Goal: Contribute content: Contribute content

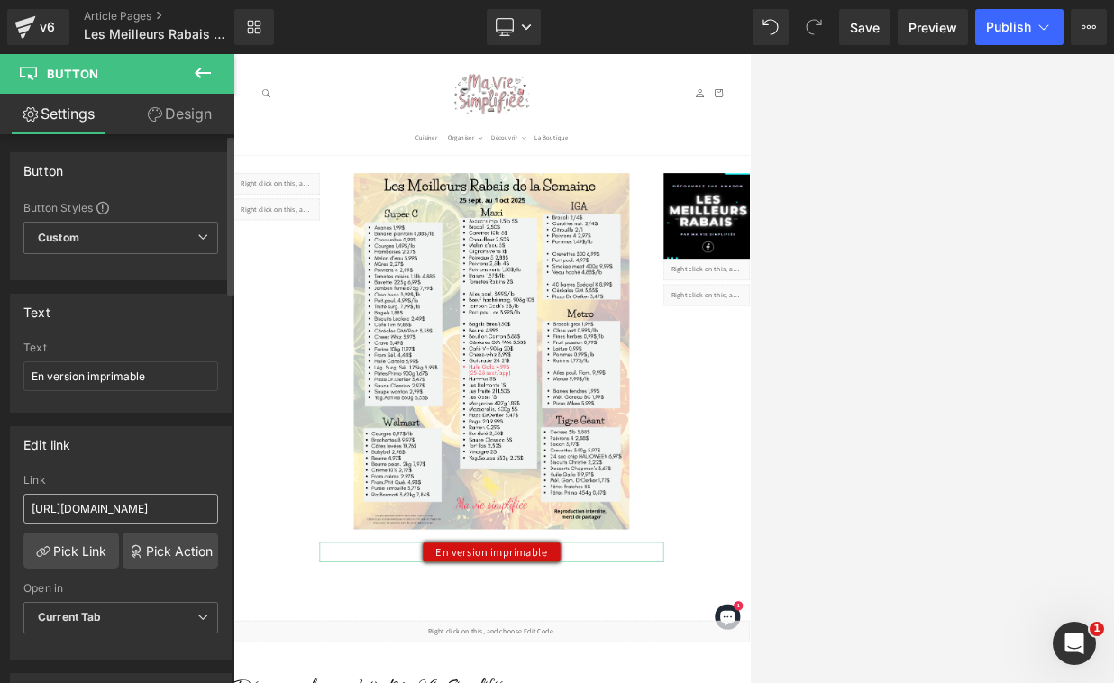
click at [109, 503] on input "[URL][DOMAIN_NAME]" at bounding box center [120, 509] width 195 height 30
type input "[URL][DOMAIN_NAME]"
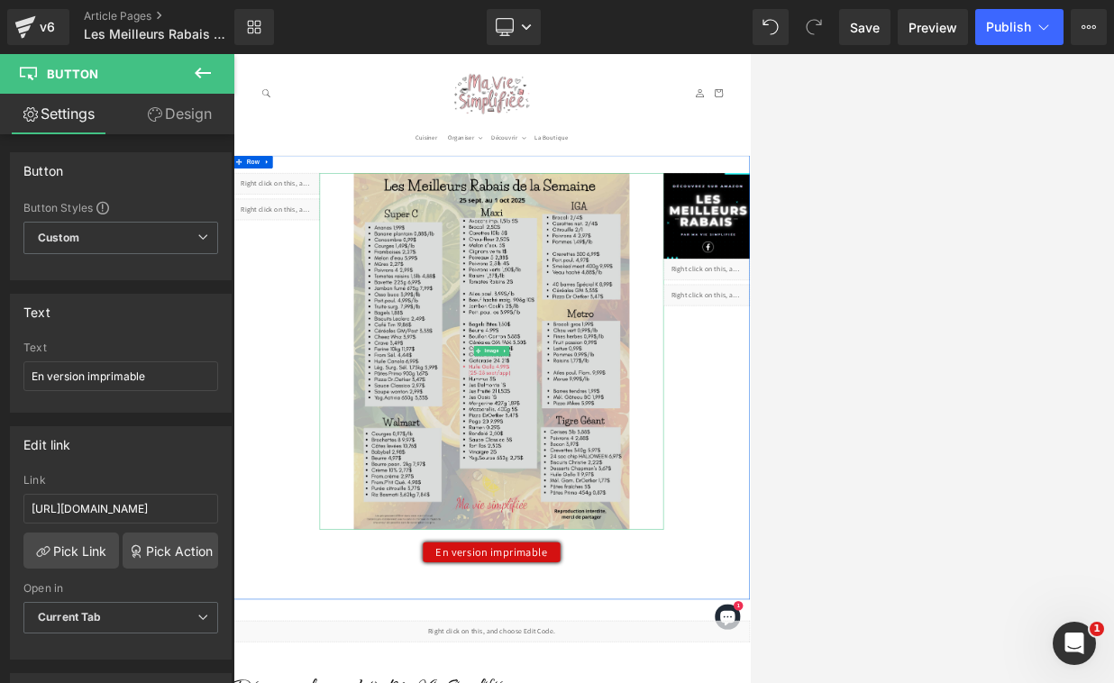
click at [738, 683] on img at bounding box center [779, 682] width 582 height 753
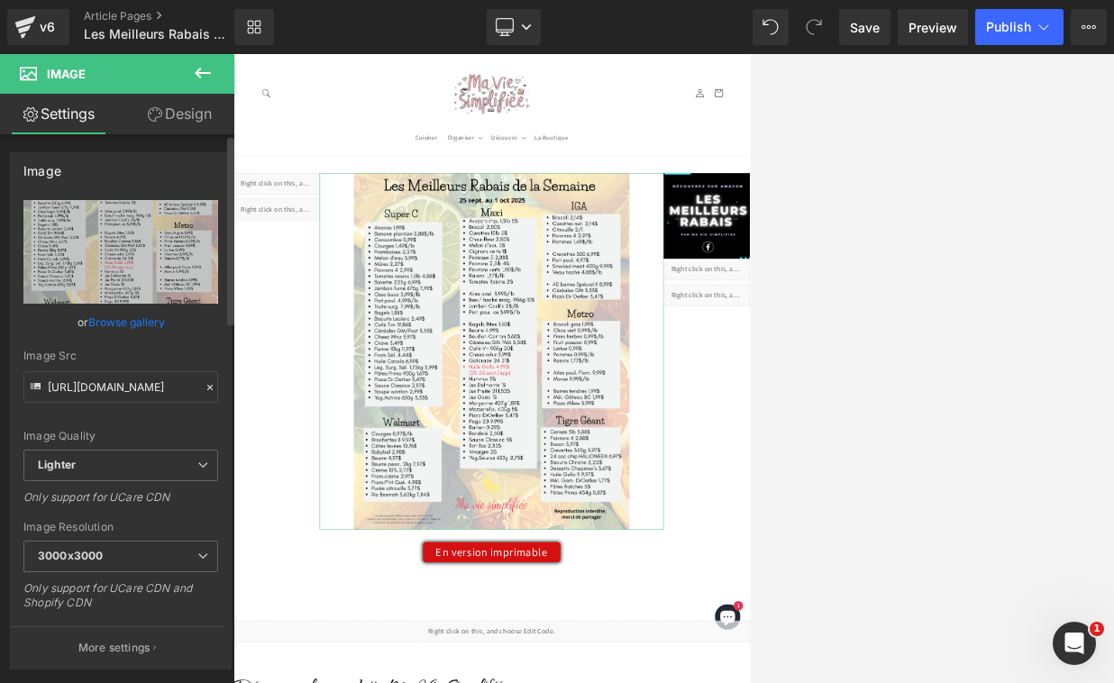
click at [113, 322] on link "Browse gallery" at bounding box center [126, 323] width 77 height 32
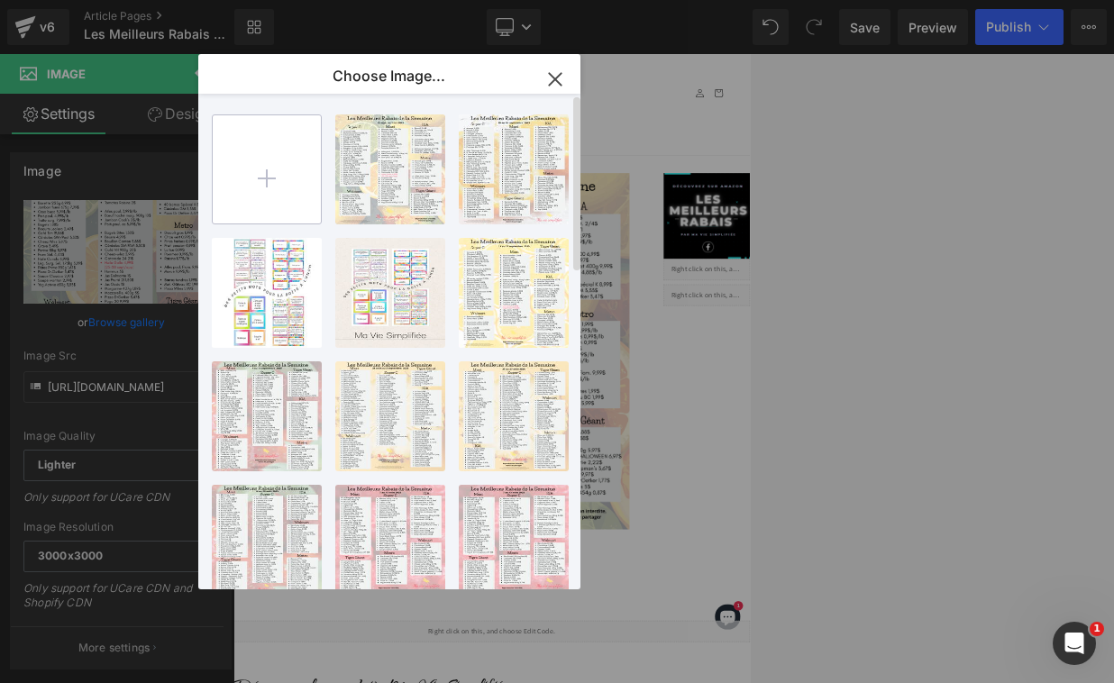
click at [251, 170] on input "file" at bounding box center [267, 169] width 108 height 108
type input "C:\fakepath\meilleurs rabais (5).png"
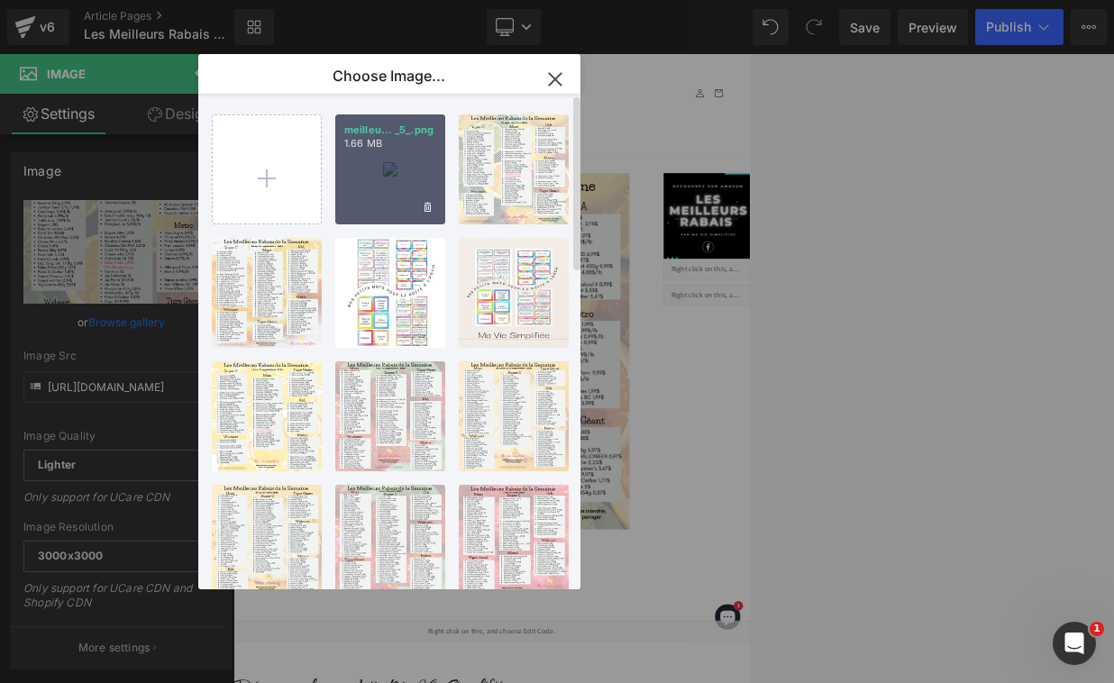
click at [385, 186] on div "meilleu... _5_.png 1.66 MB" at bounding box center [390, 170] width 110 height 110
type input "[URL][DOMAIN_NAME]"
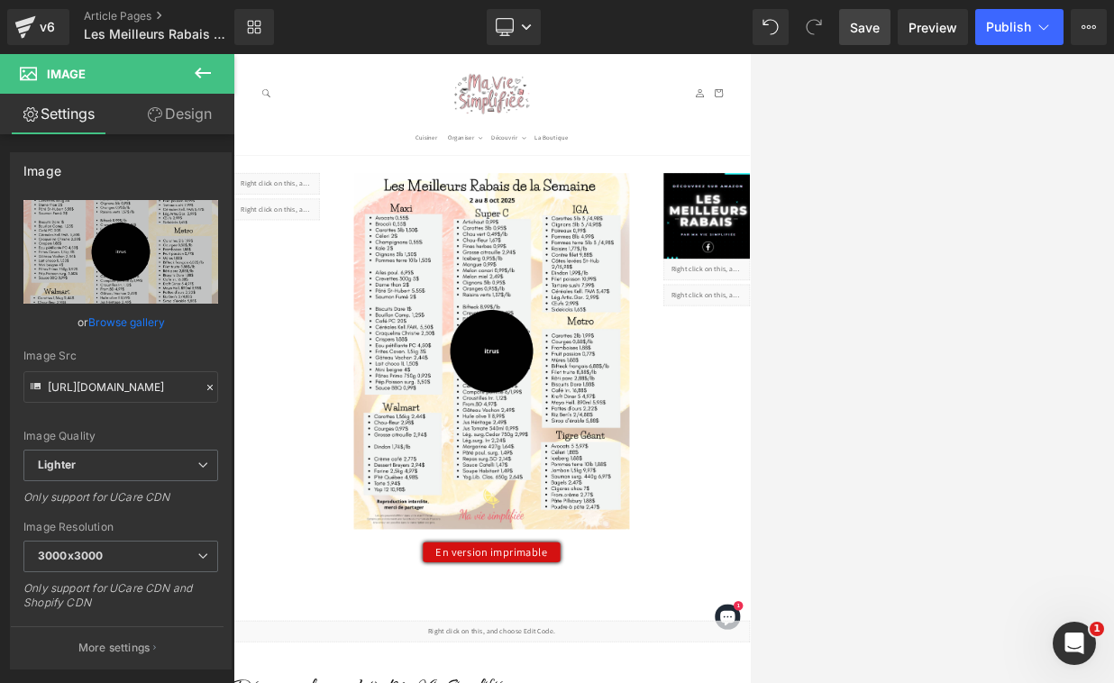
click at [749, 31] on span "Save" at bounding box center [865, 27] width 30 height 19
click at [749, 25] on span "Publish" at bounding box center [1008, 27] width 45 height 14
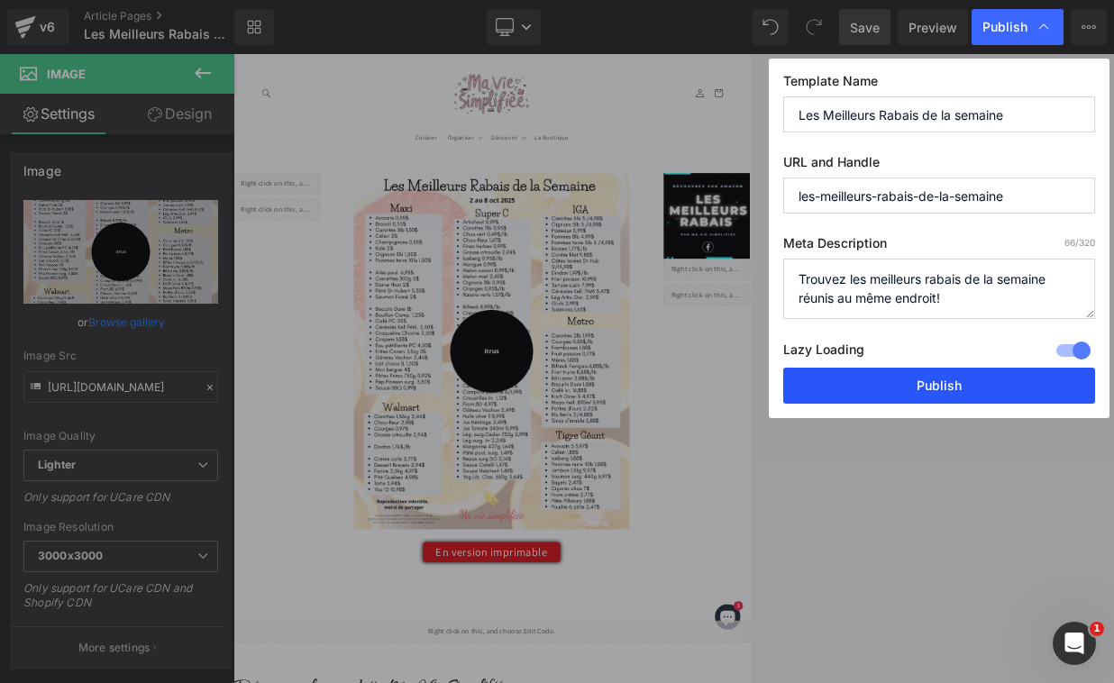
click at [749, 380] on button "Publish" at bounding box center [940, 386] width 312 height 36
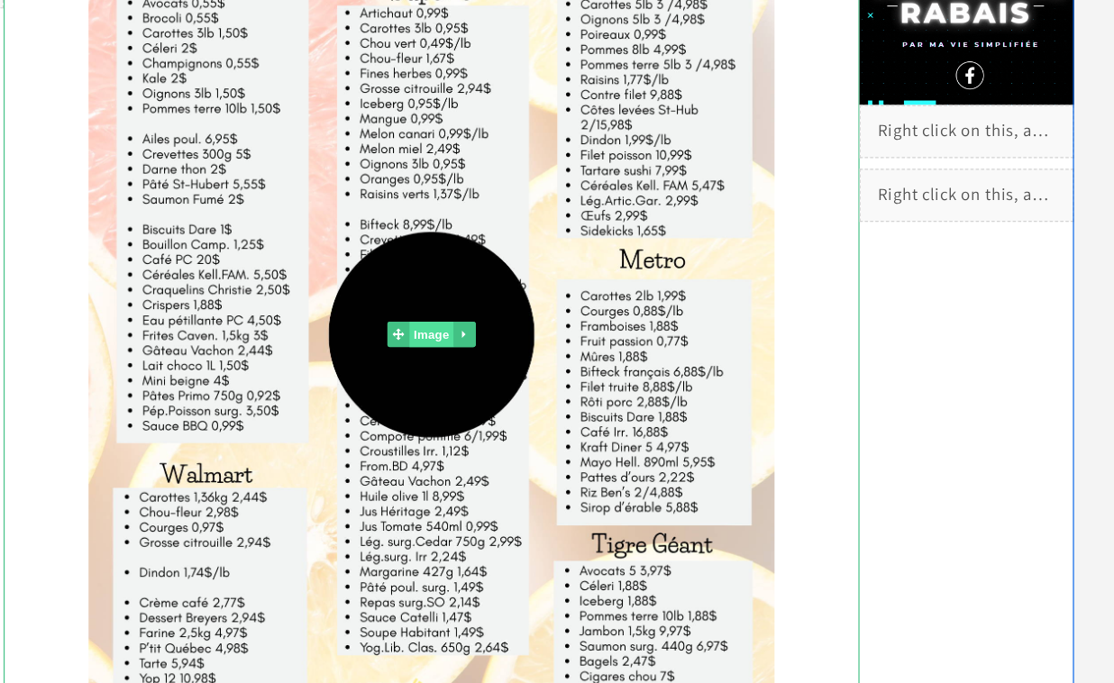
click at [340, 224] on span "Image" at bounding box center [335, 223] width 38 height 22
click at [368, 225] on icon at bounding box center [364, 222] width 10 height 11
click at [375, 224] on icon at bounding box center [373, 223] width 10 height 10
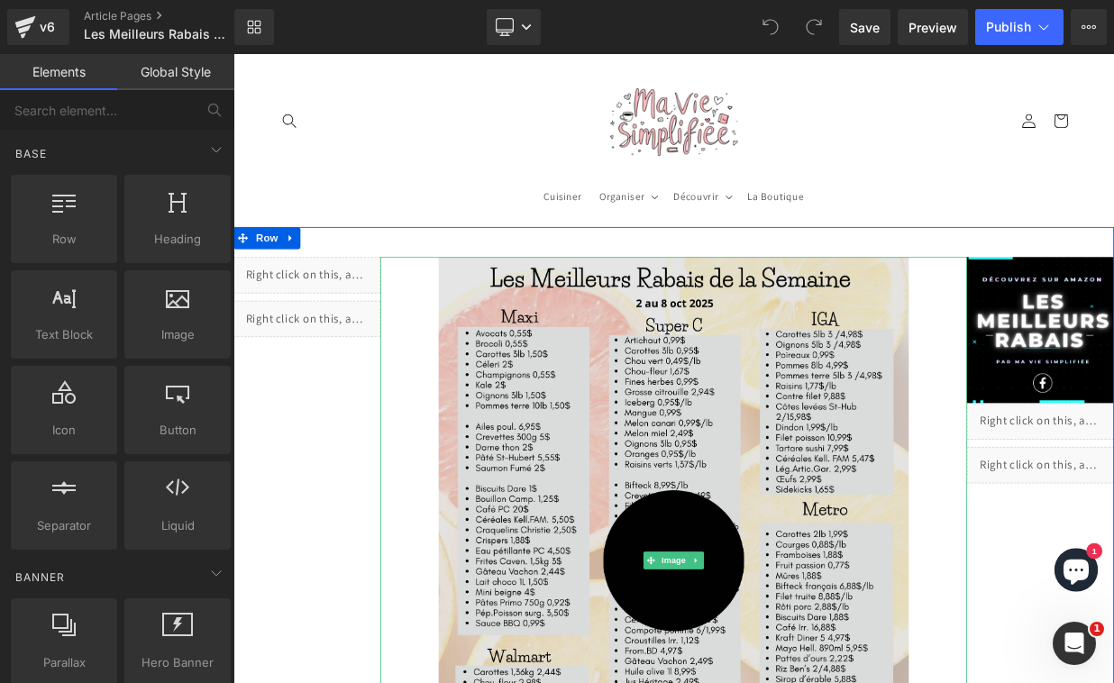
click at [697, 538] on img at bounding box center [779, 682] width 582 height 753
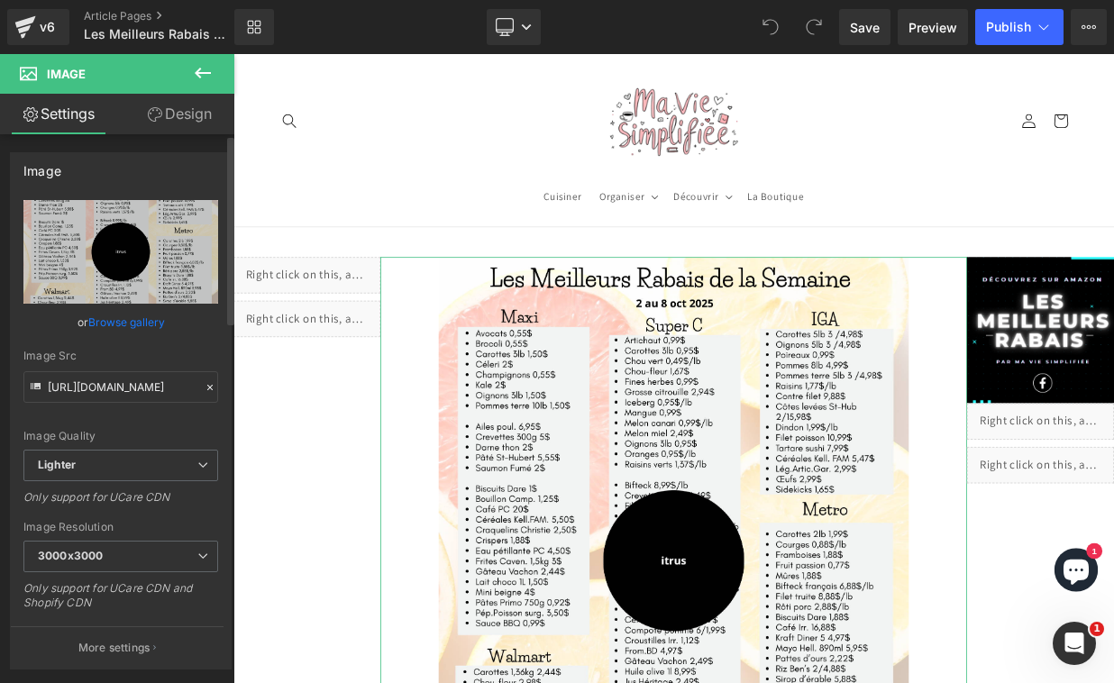
click at [114, 317] on link "Browse gallery" at bounding box center [126, 323] width 77 height 32
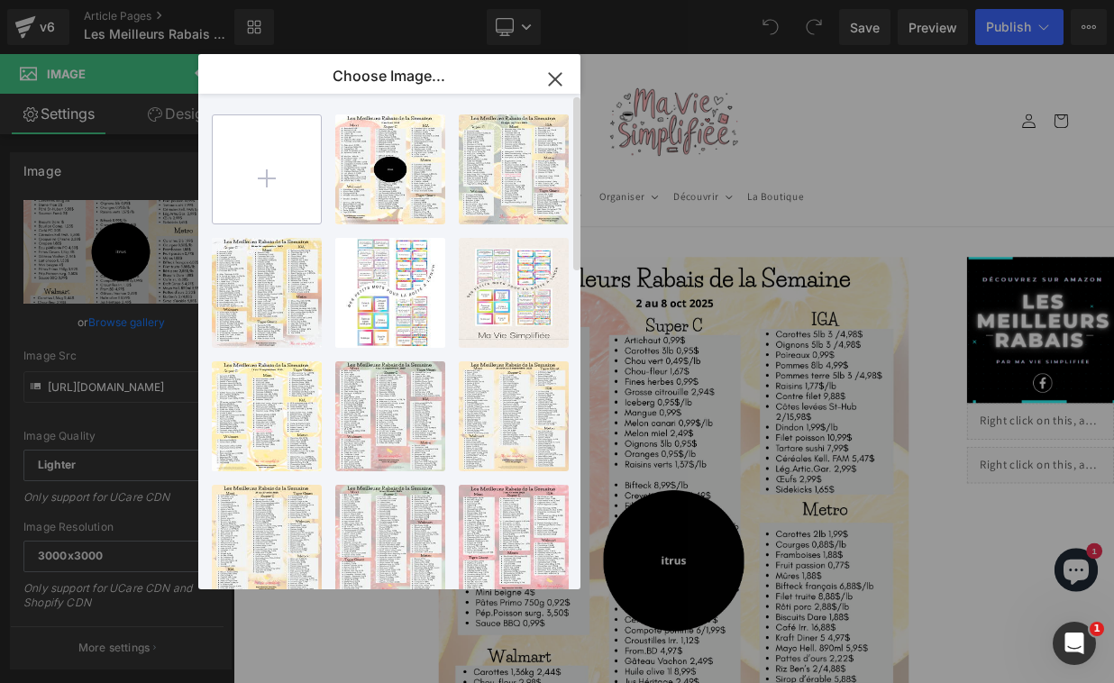
click at [288, 154] on input "file" at bounding box center [267, 169] width 108 height 108
type input "C:\fakepath\meilleurs rabais (6).png"
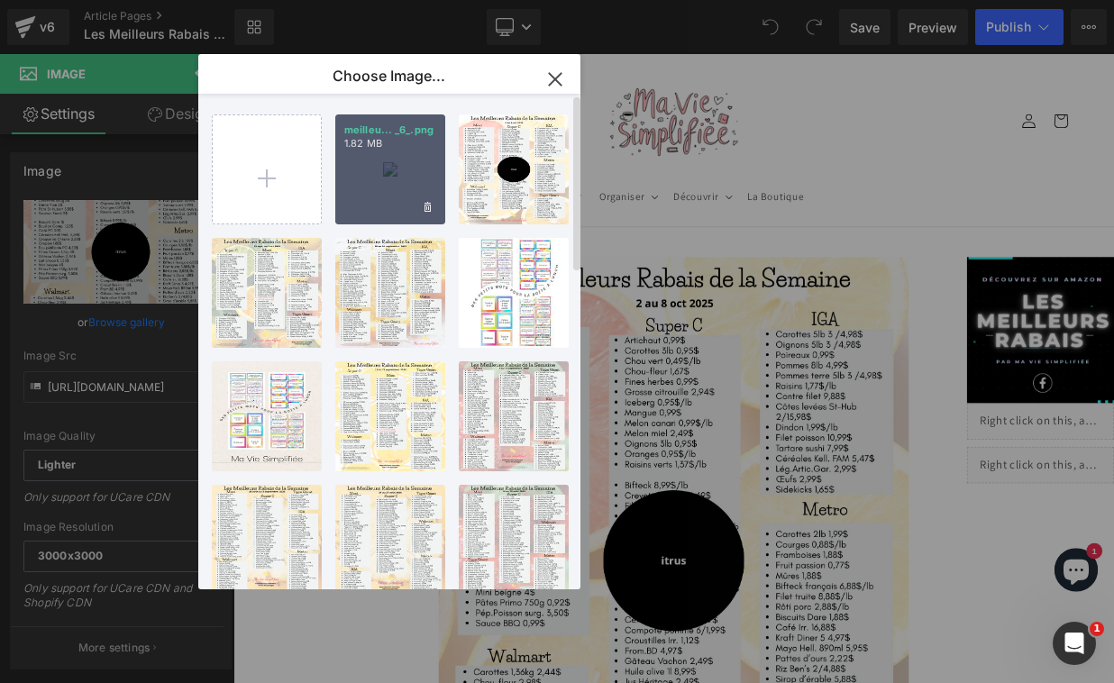
click at [379, 188] on div "meilleu... _6_.png 1.82 MB" at bounding box center [390, 170] width 110 height 110
type input "https://ucarecdn.com/793b7524-a0a3-44d3-b532-03b4e14faa2f/-/format/auto/-/previ…"
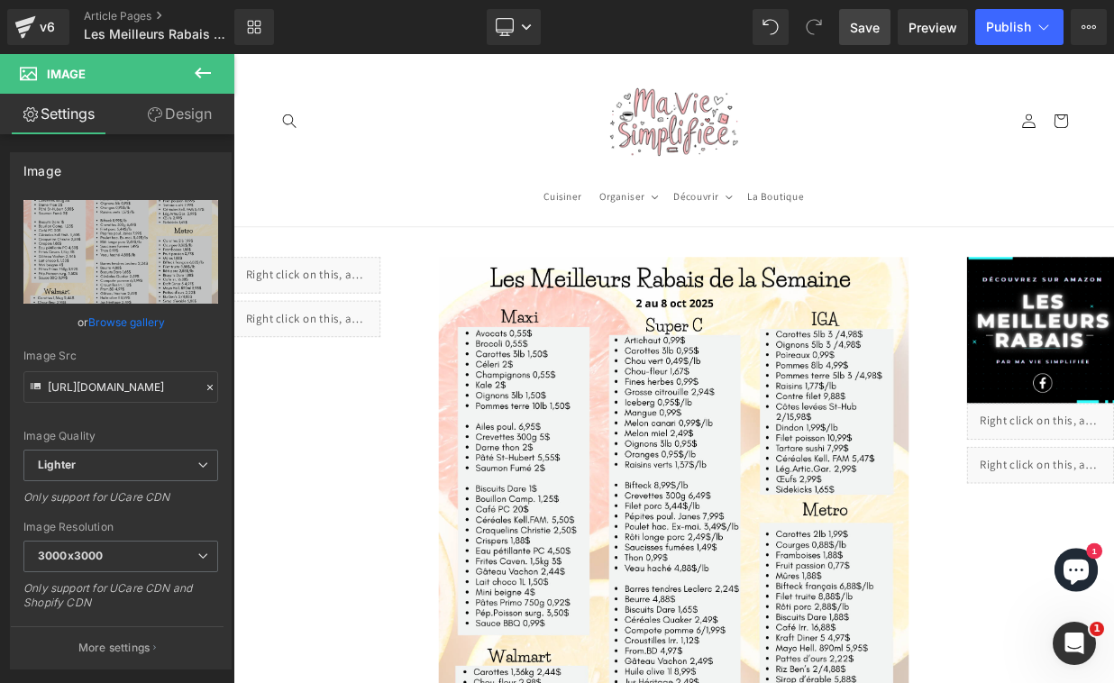
click at [876, 36] on link "Save" at bounding box center [864, 27] width 51 height 36
click at [1022, 26] on span "Publish" at bounding box center [1008, 27] width 45 height 14
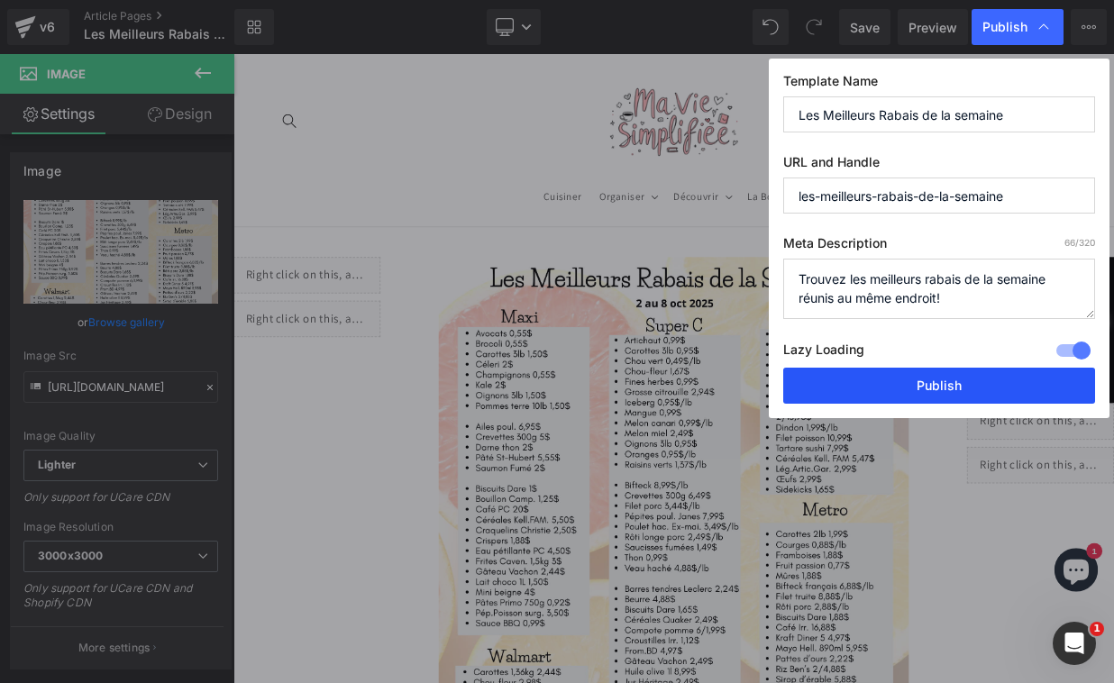
click at [870, 386] on button "Publish" at bounding box center [940, 386] width 312 height 36
